Goal: Information Seeking & Learning: Learn about a topic

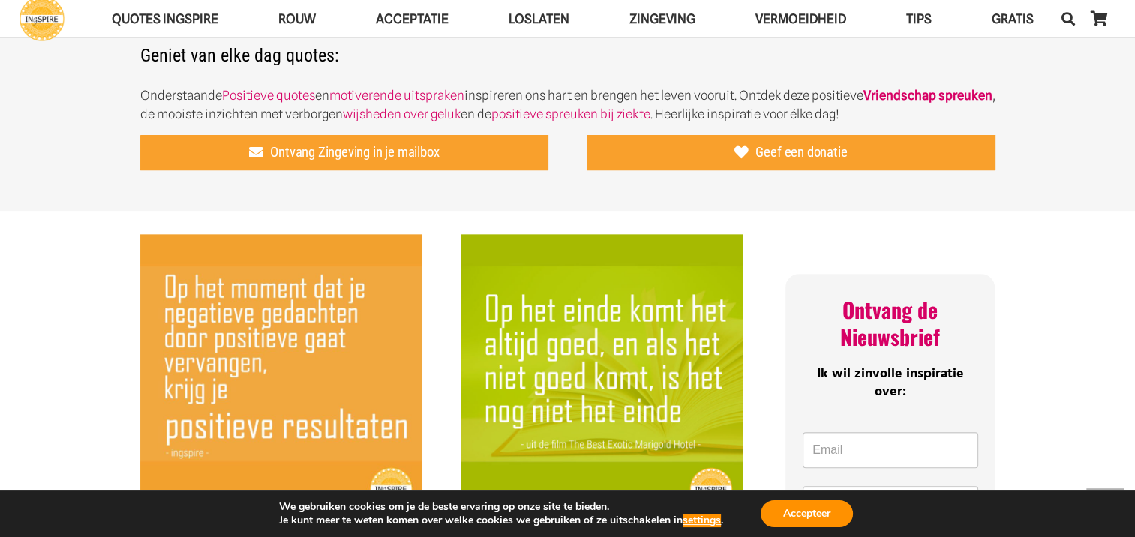
scroll to position [600, 0]
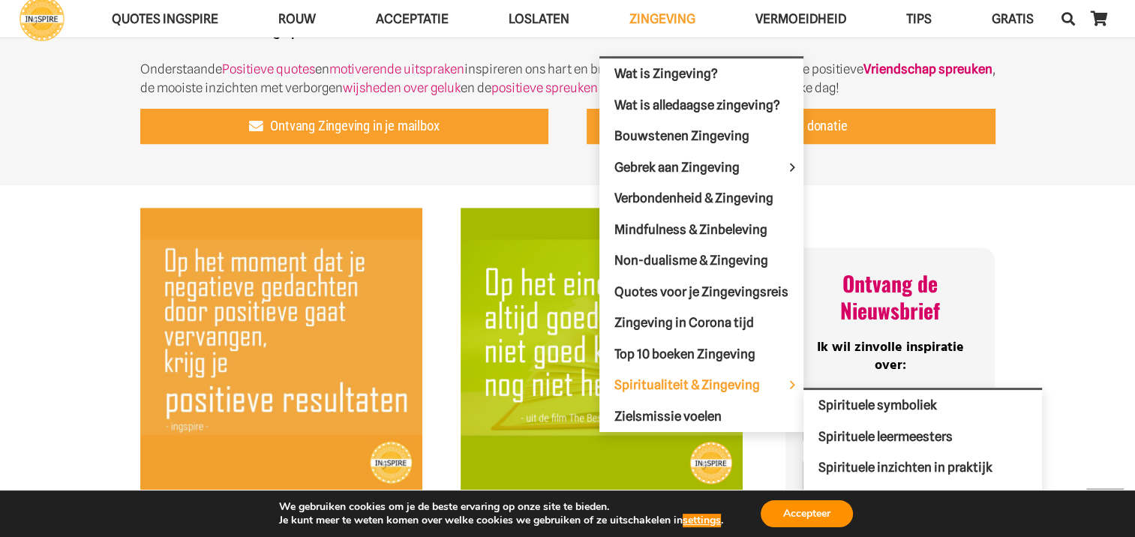
click at [697, 377] on span "Spiritualiteit & Zingeving" at bounding box center [699, 384] width 171 height 15
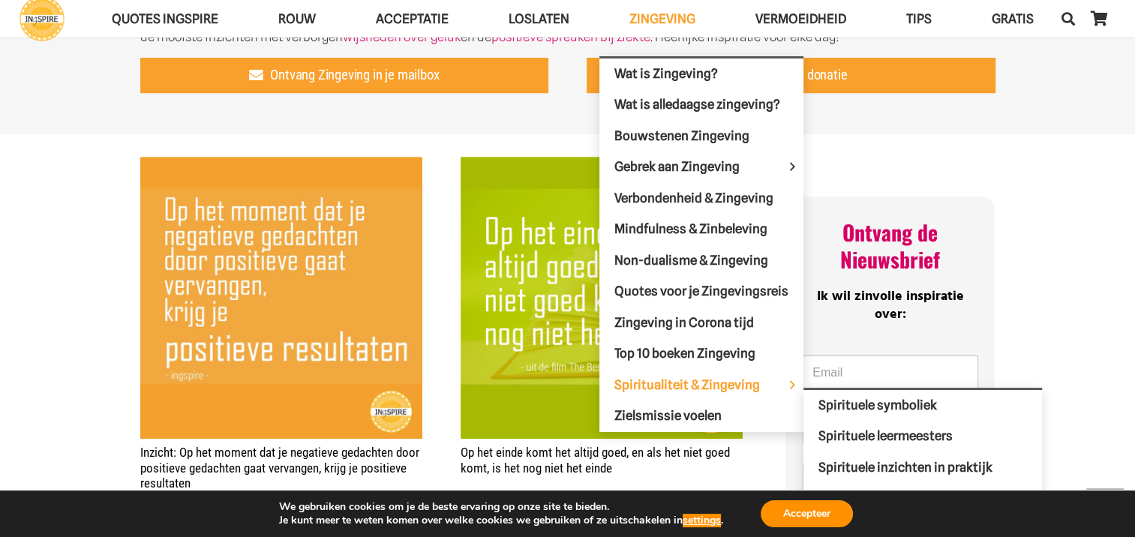
scroll to position [675, 0]
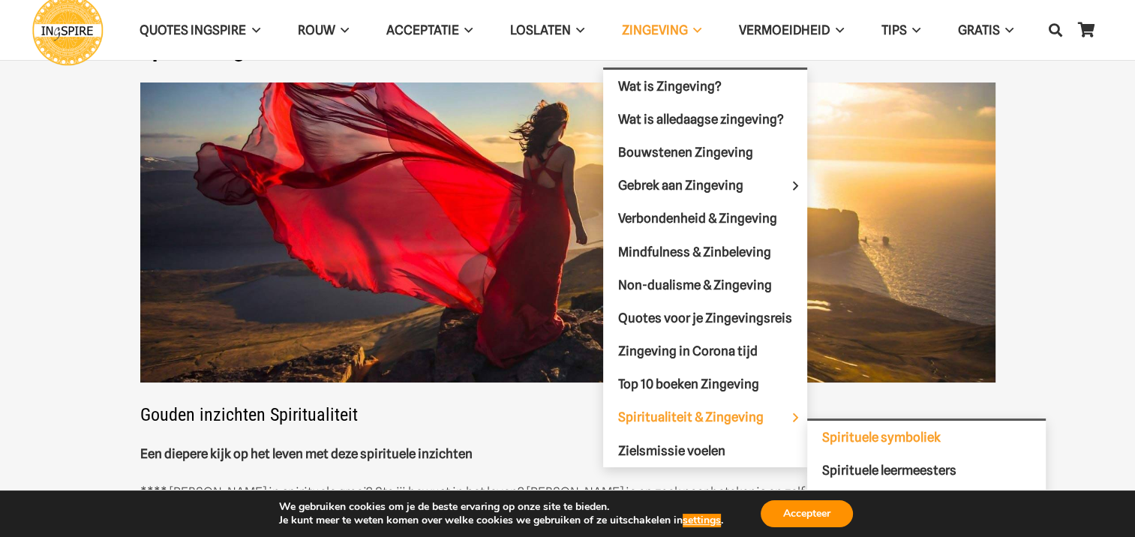
scroll to position [75, 0]
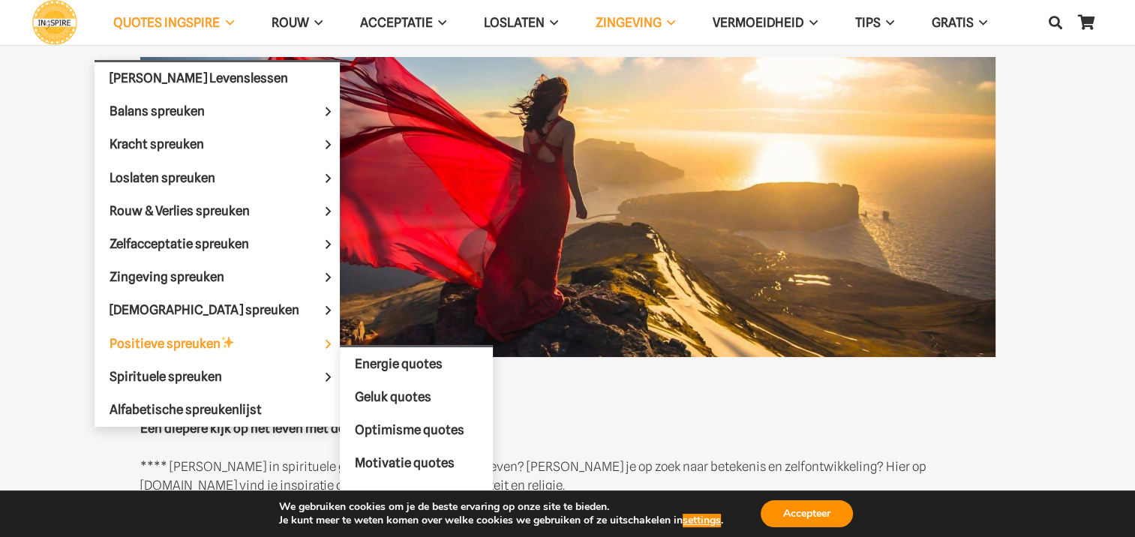
click at [233, 336] on img at bounding box center [227, 342] width 13 height 13
click at [355, 389] on span "Geluk quotes" at bounding box center [393, 396] width 77 height 15
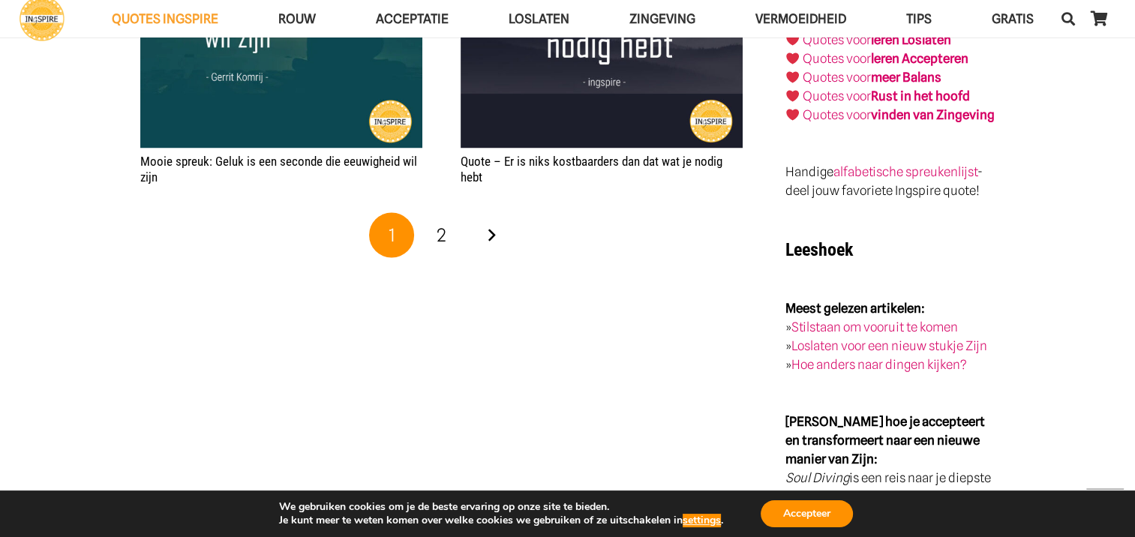
scroll to position [2626, 0]
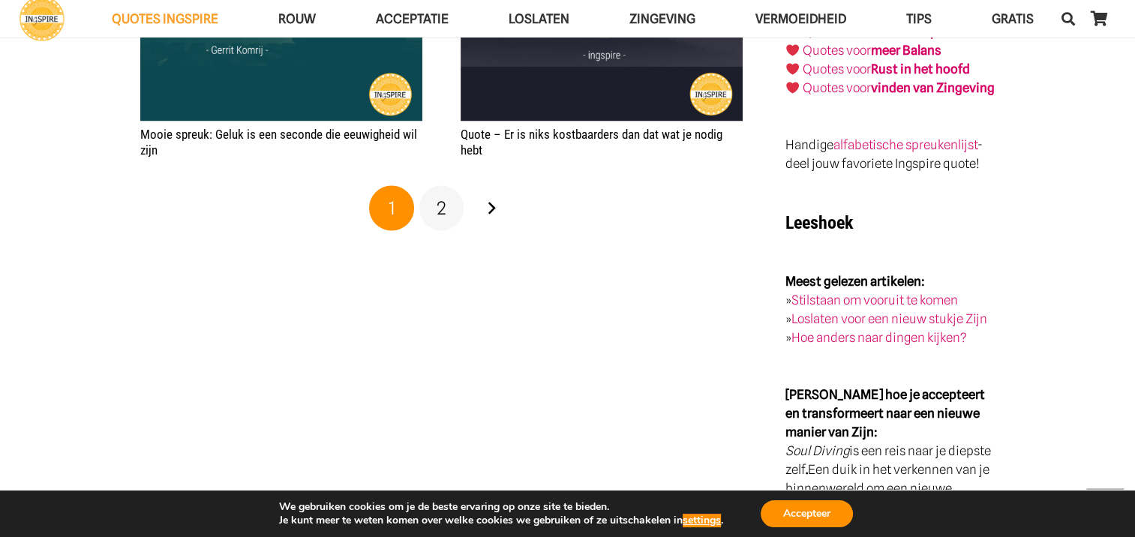
click at [444, 218] on span "2" at bounding box center [442, 208] width 10 height 22
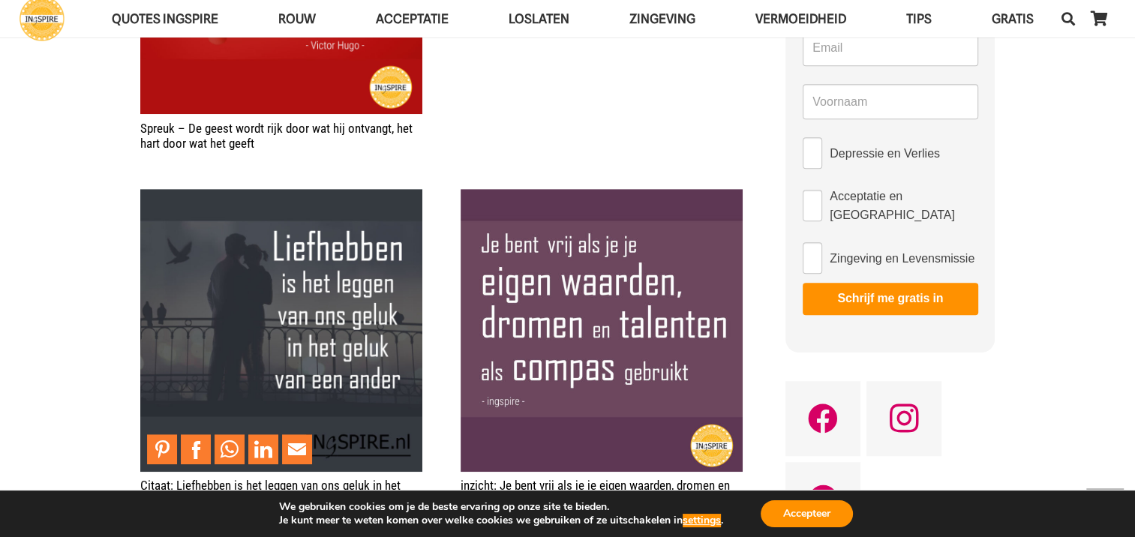
scroll to position [825, 0]
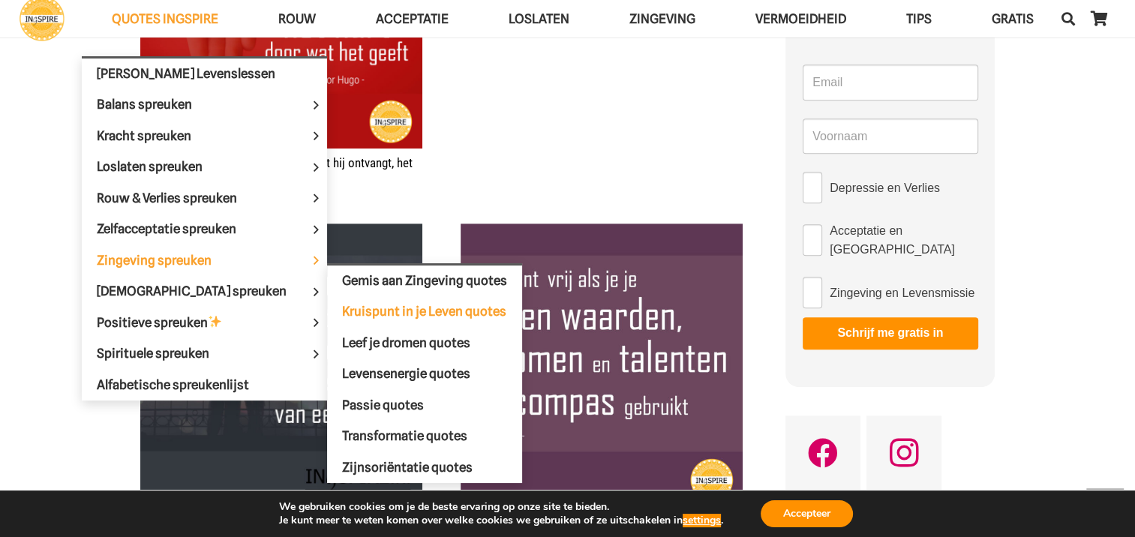
click at [342, 304] on span "Kruispunt in je Leven quotes" at bounding box center [424, 311] width 164 height 15
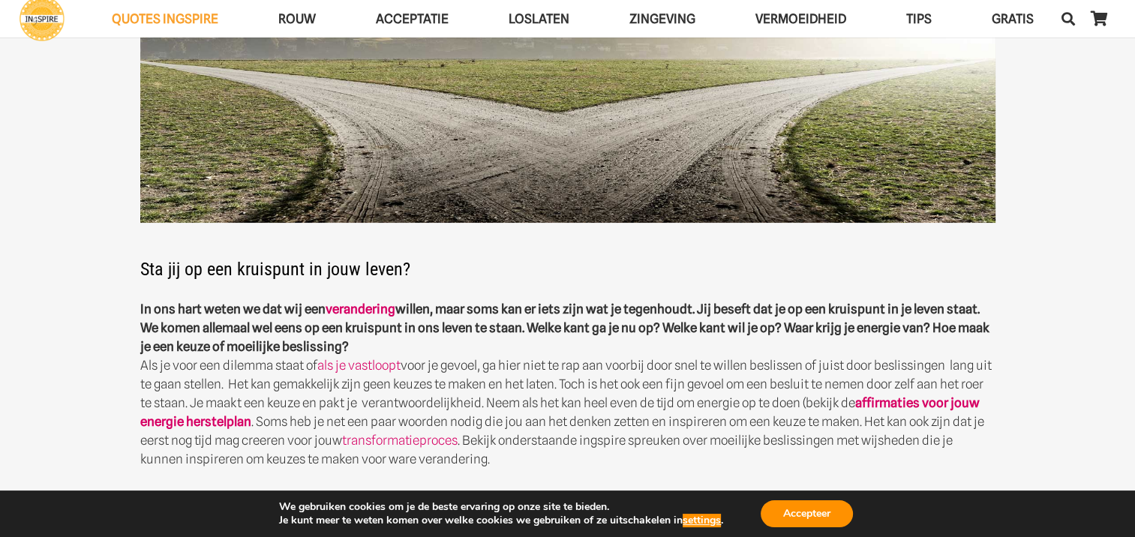
scroll to position [225, 0]
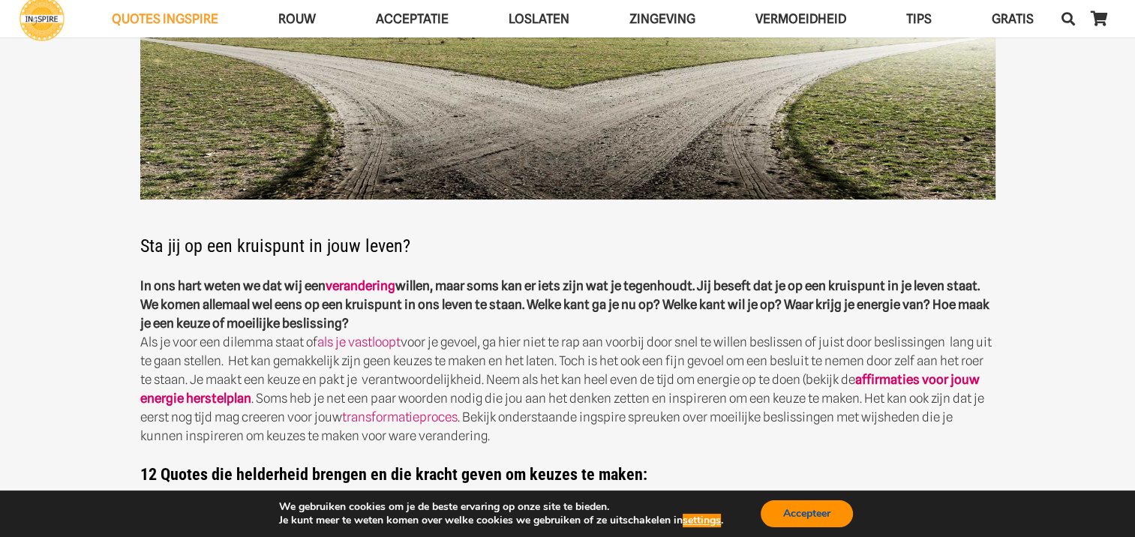
click at [810, 516] on button "Accepteer" at bounding box center [807, 513] width 92 height 27
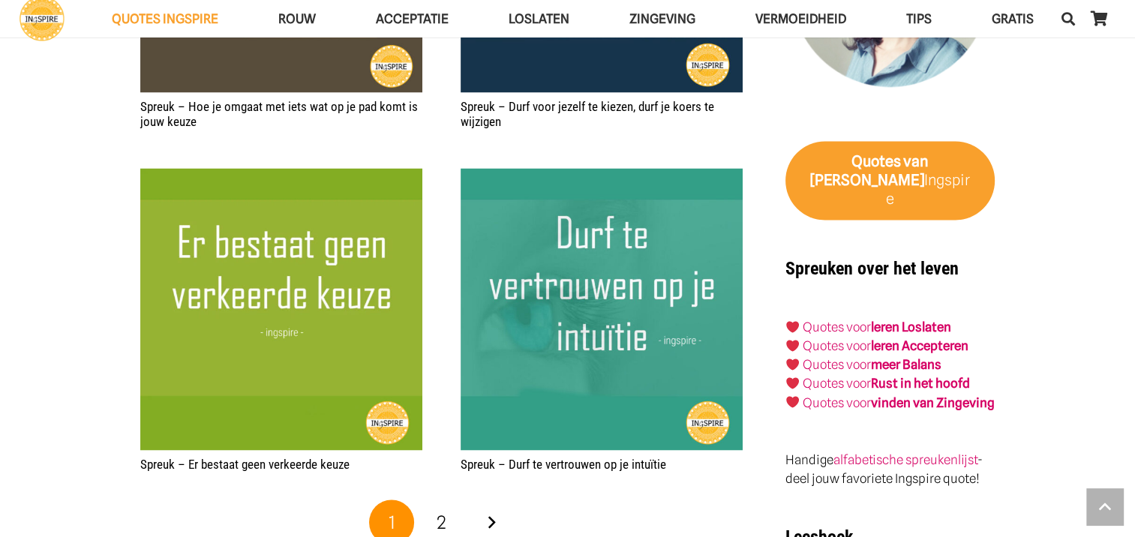
scroll to position [2476, 0]
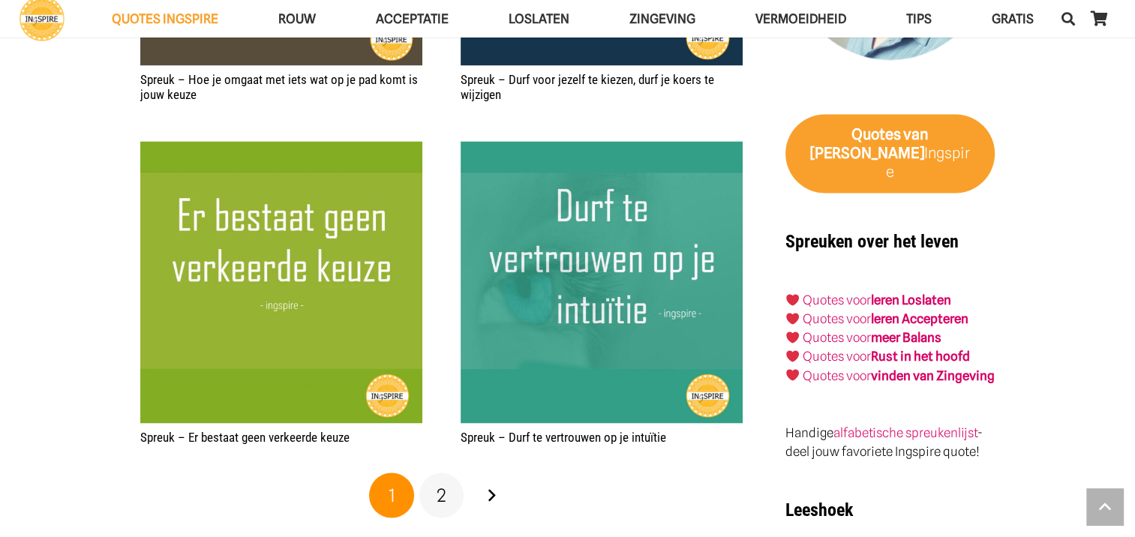
click at [443, 499] on span "2" at bounding box center [442, 495] width 10 height 22
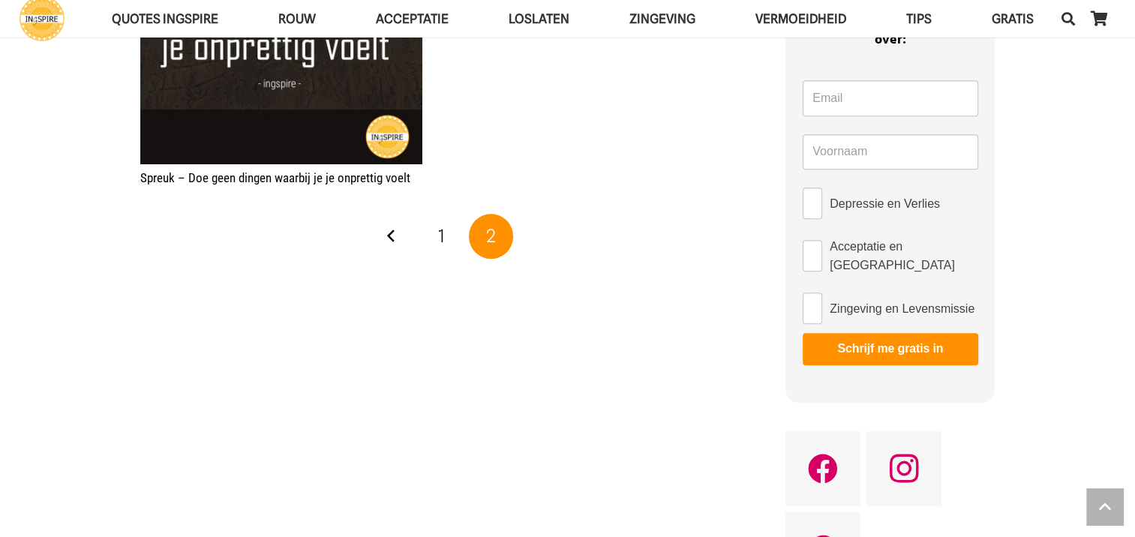
scroll to position [900, 0]
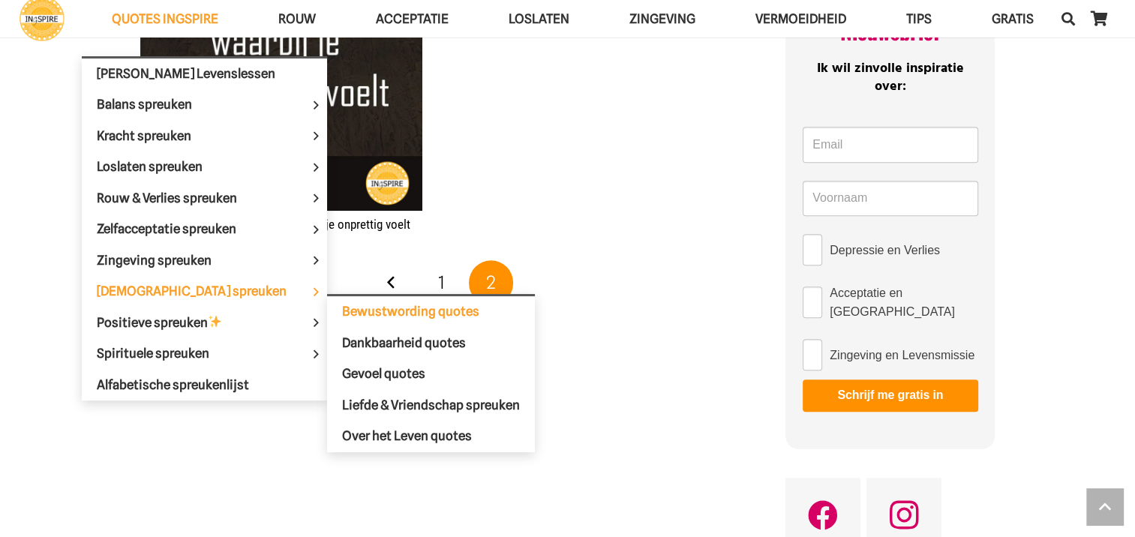
click at [342, 306] on span "Bewustwording quotes" at bounding box center [410, 311] width 137 height 15
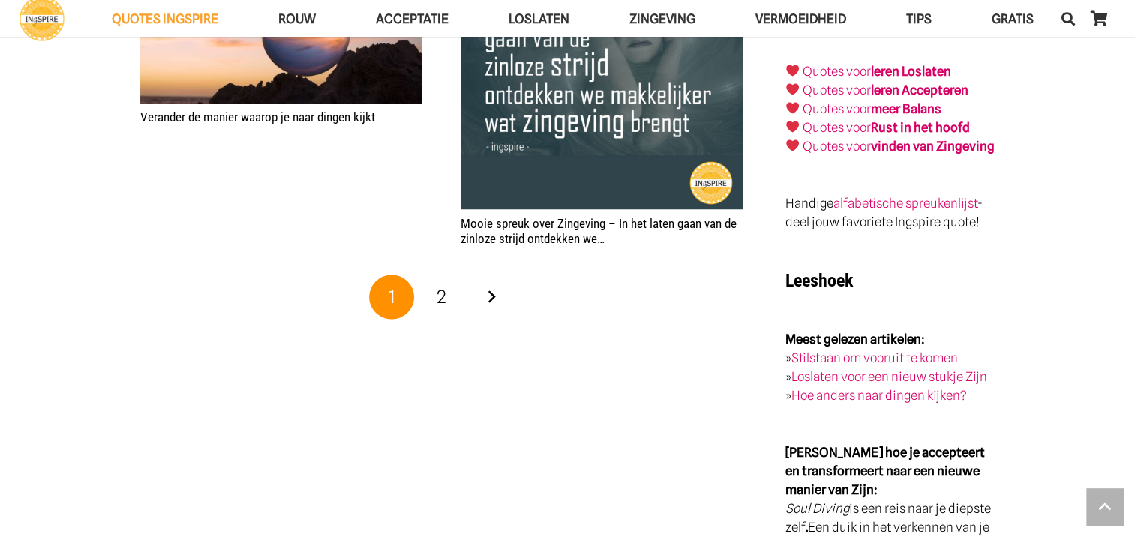
scroll to position [2551, 0]
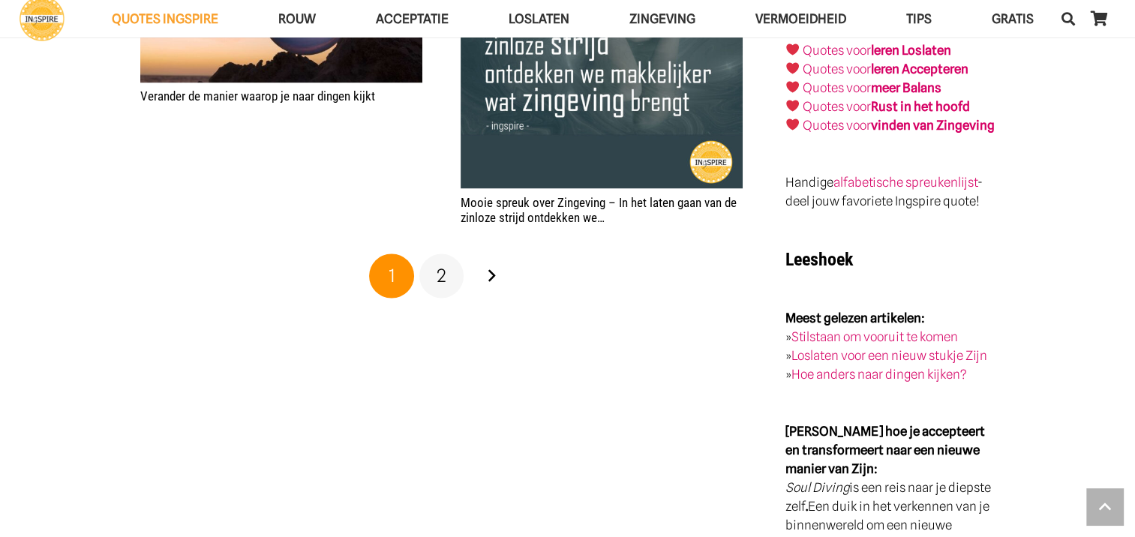
click at [443, 279] on span "2" at bounding box center [442, 276] width 10 height 22
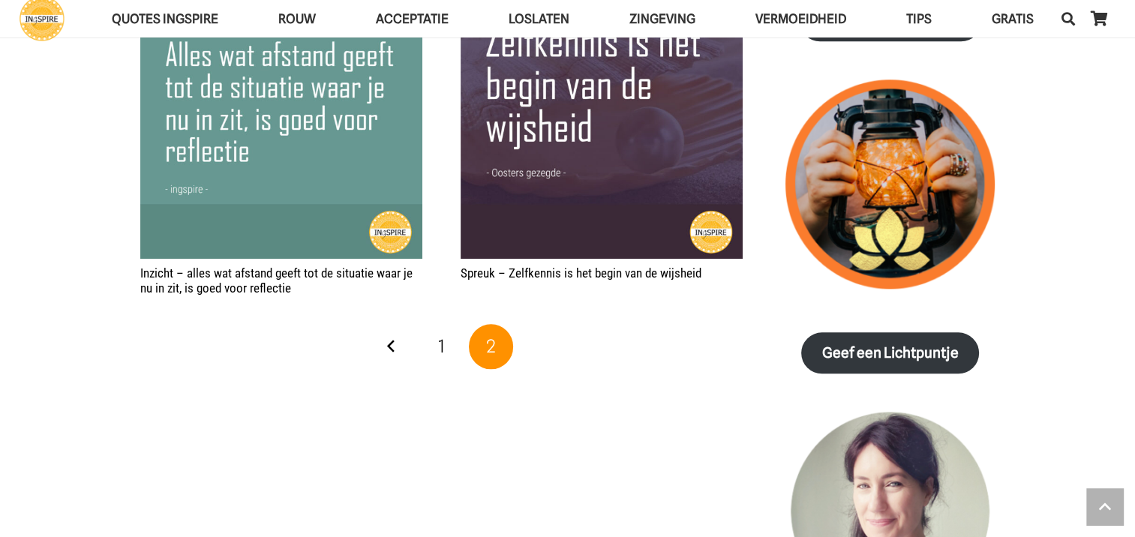
scroll to position [1801, 0]
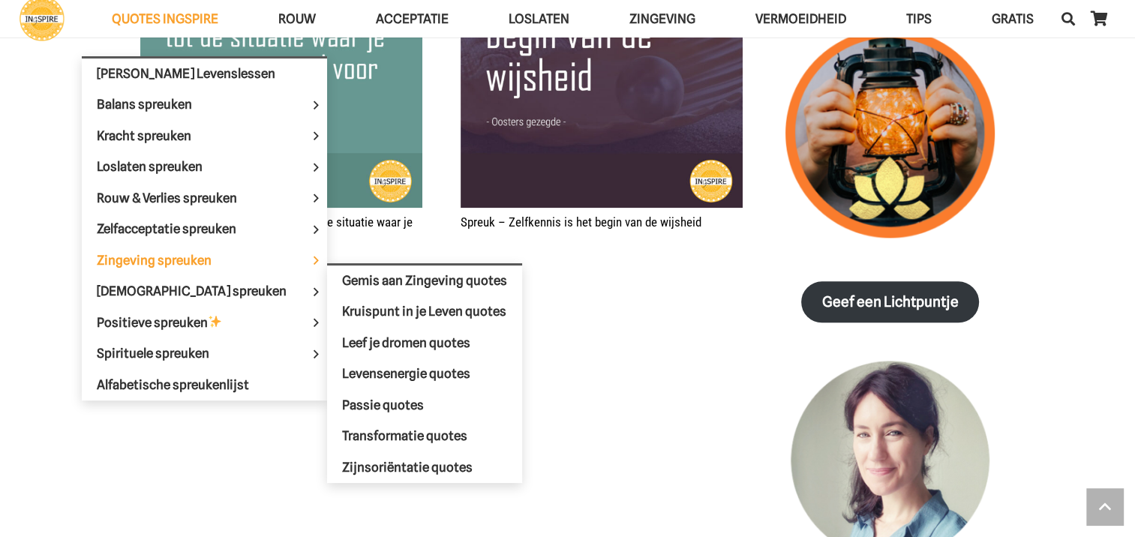
click at [305, 252] on span "Zingeving spreuken Menu" at bounding box center [316, 260] width 23 height 31
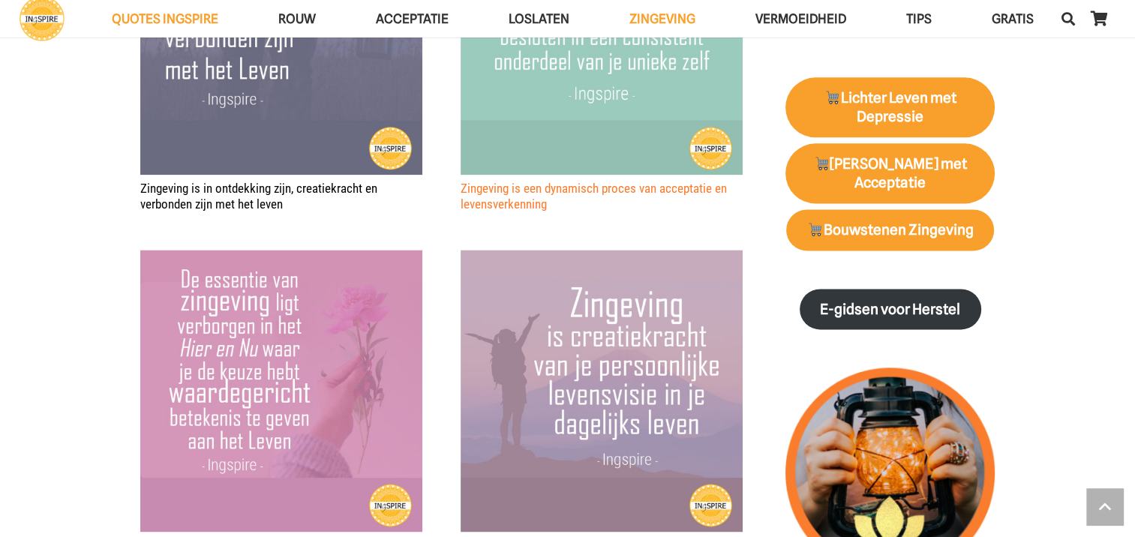
scroll to position [1951, 0]
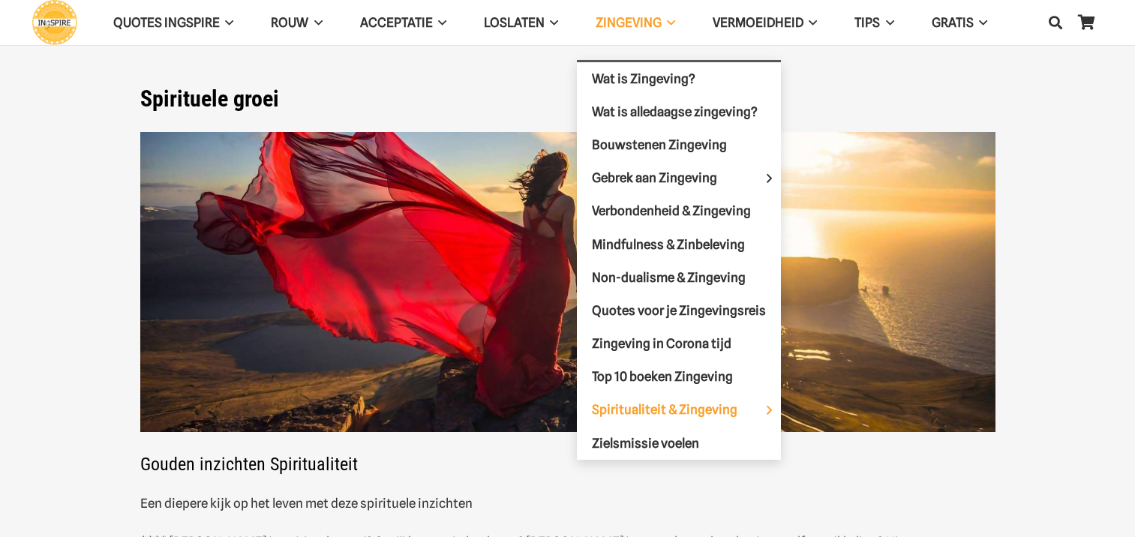
scroll to position [75, 0]
